Goal: Information Seeking & Learning: Learn about a topic

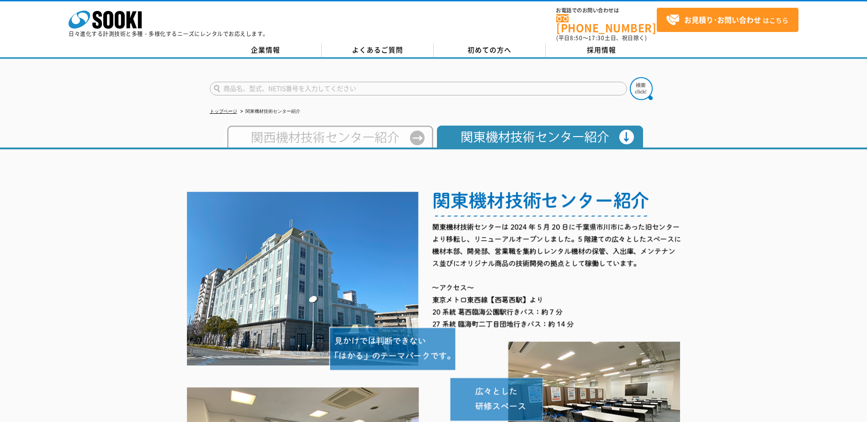
click at [320, 130] on img at bounding box center [329, 137] width 210 height 22
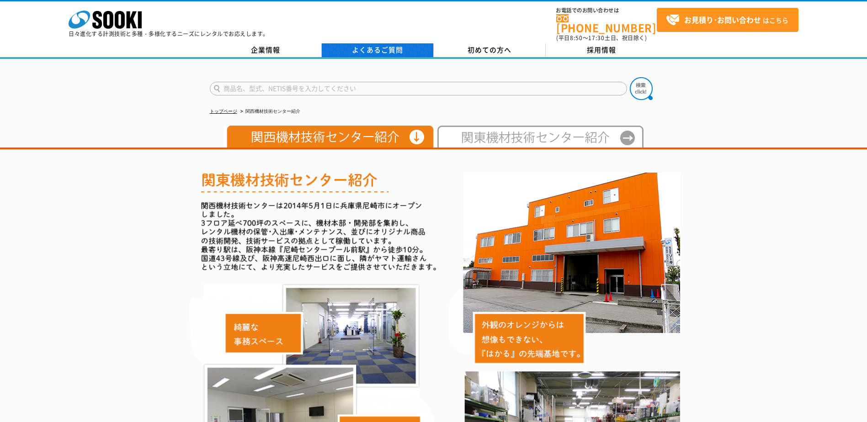
click at [420, 43] on link "よくあるご質問" at bounding box center [378, 50] width 112 height 14
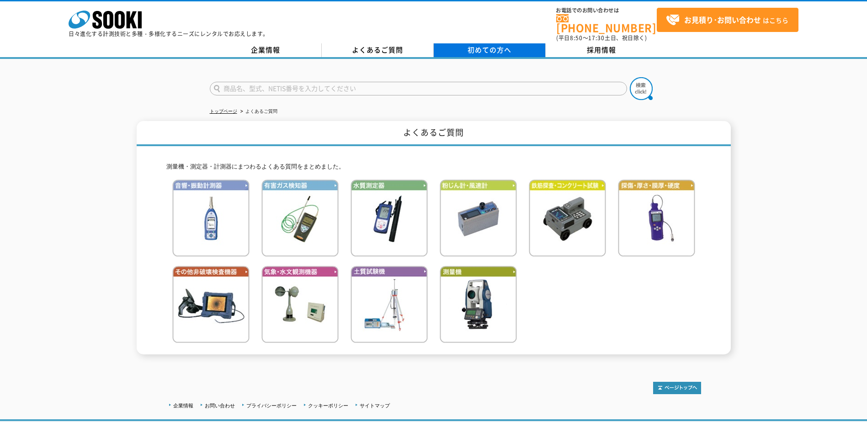
click at [453, 45] on link "初めての方へ" at bounding box center [490, 50] width 112 height 14
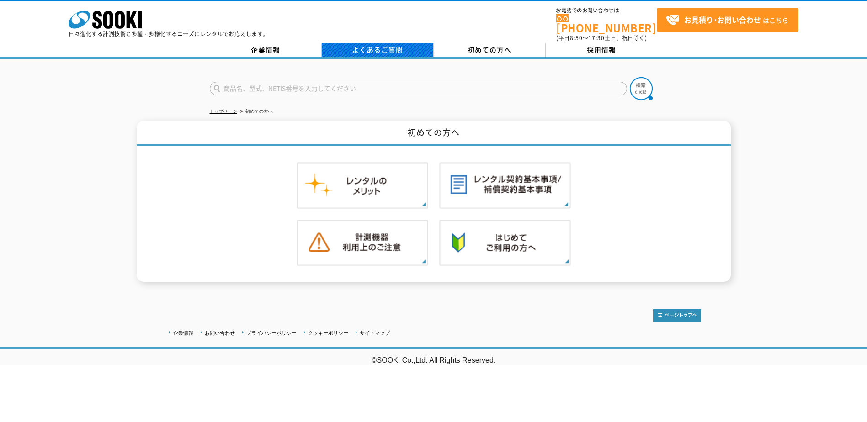
click at [355, 43] on link "よくあるご質問" at bounding box center [378, 50] width 112 height 14
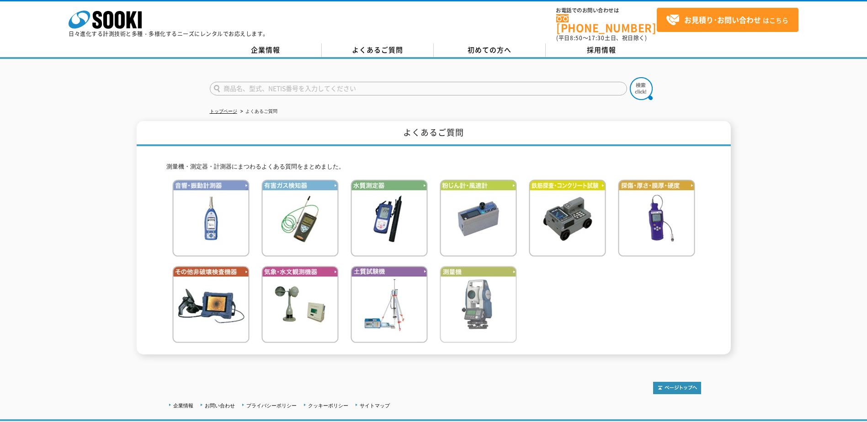
click at [472, 301] on img at bounding box center [478, 304] width 77 height 77
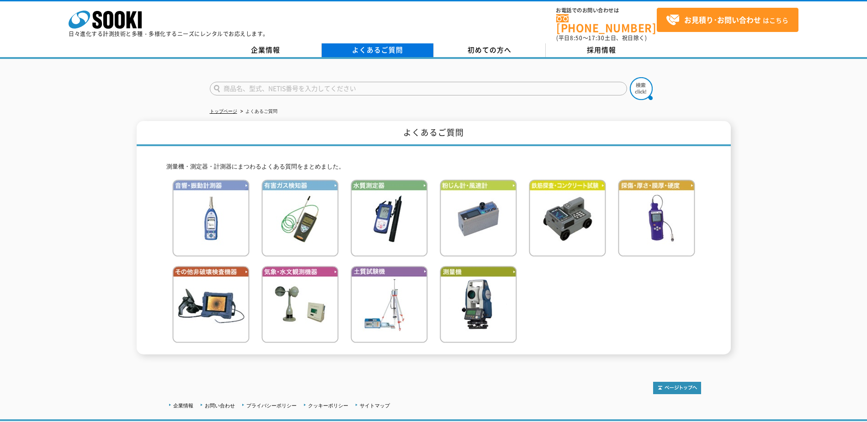
click at [395, 43] on link "よくあるご質問" at bounding box center [378, 50] width 112 height 14
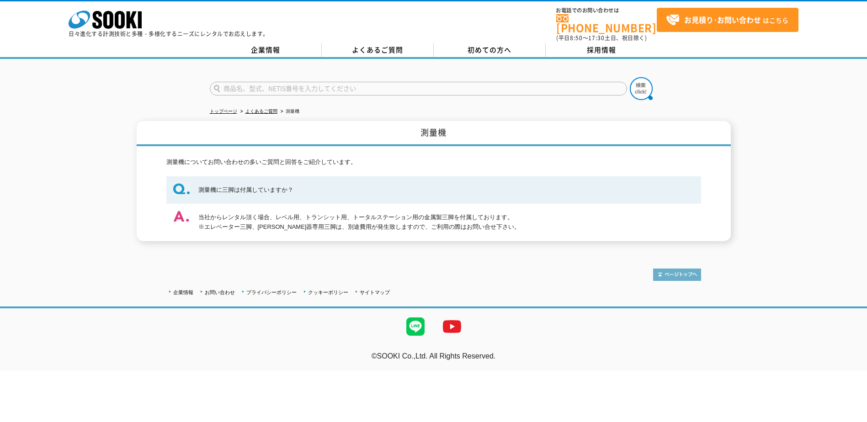
click at [666, 275] on img at bounding box center [677, 275] width 48 height 12
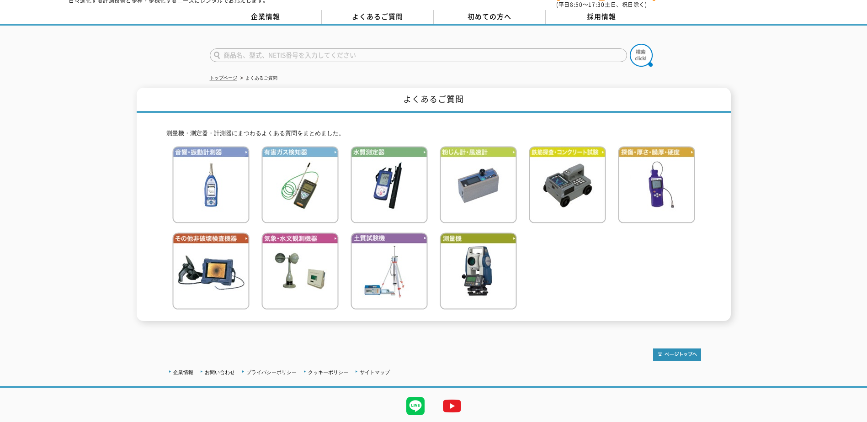
scroll to position [57, 0]
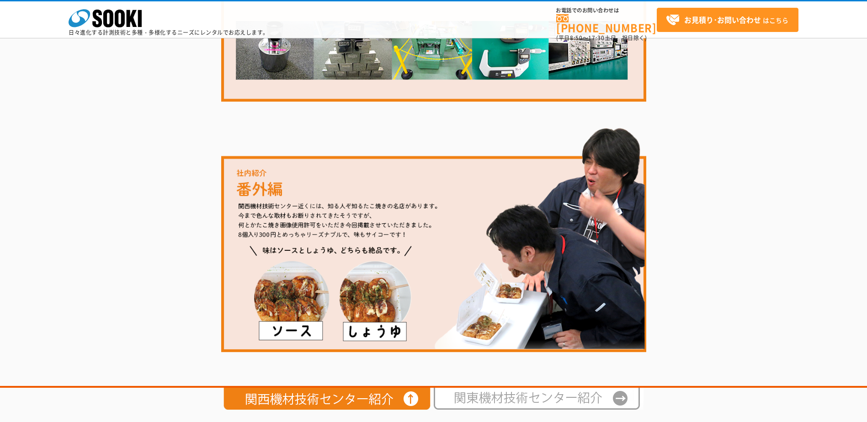
scroll to position [1573, 0]
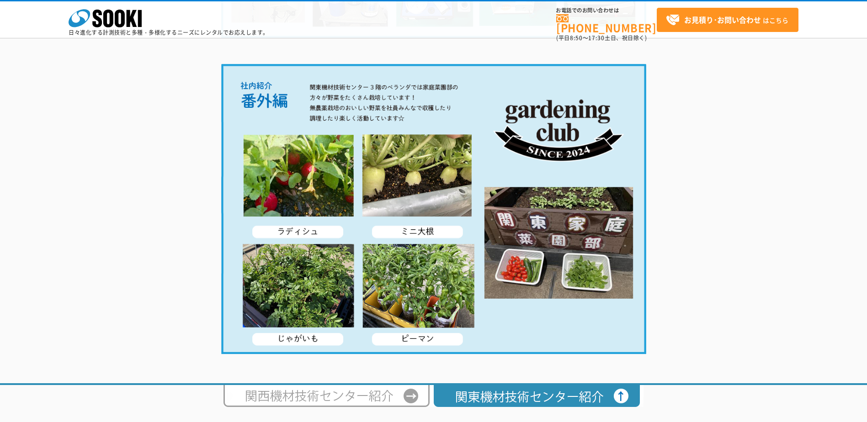
scroll to position [1742, 0]
